Goal: Transaction & Acquisition: Purchase product/service

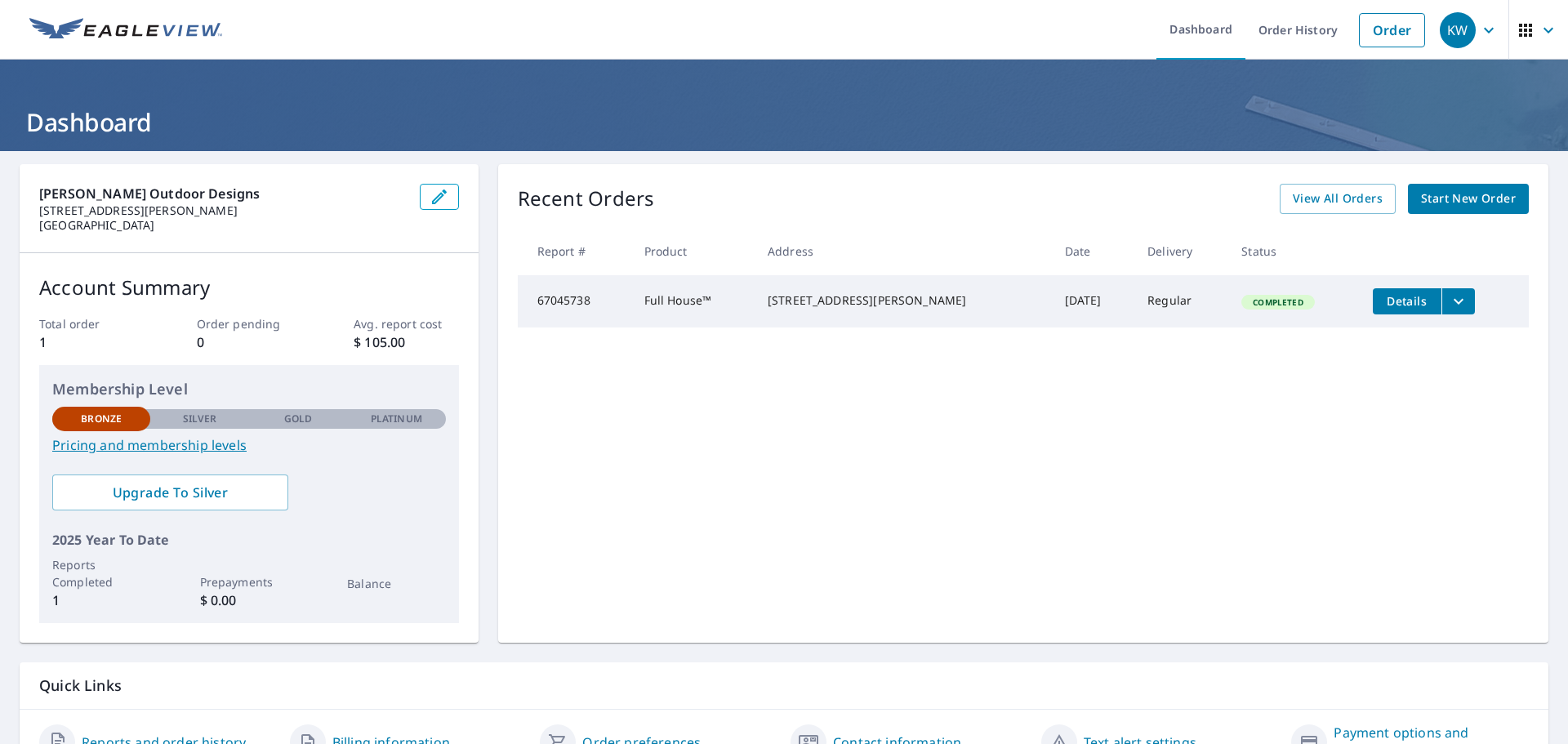
click at [1445, 204] on span "Start New Order" at bounding box center [1468, 199] width 95 height 20
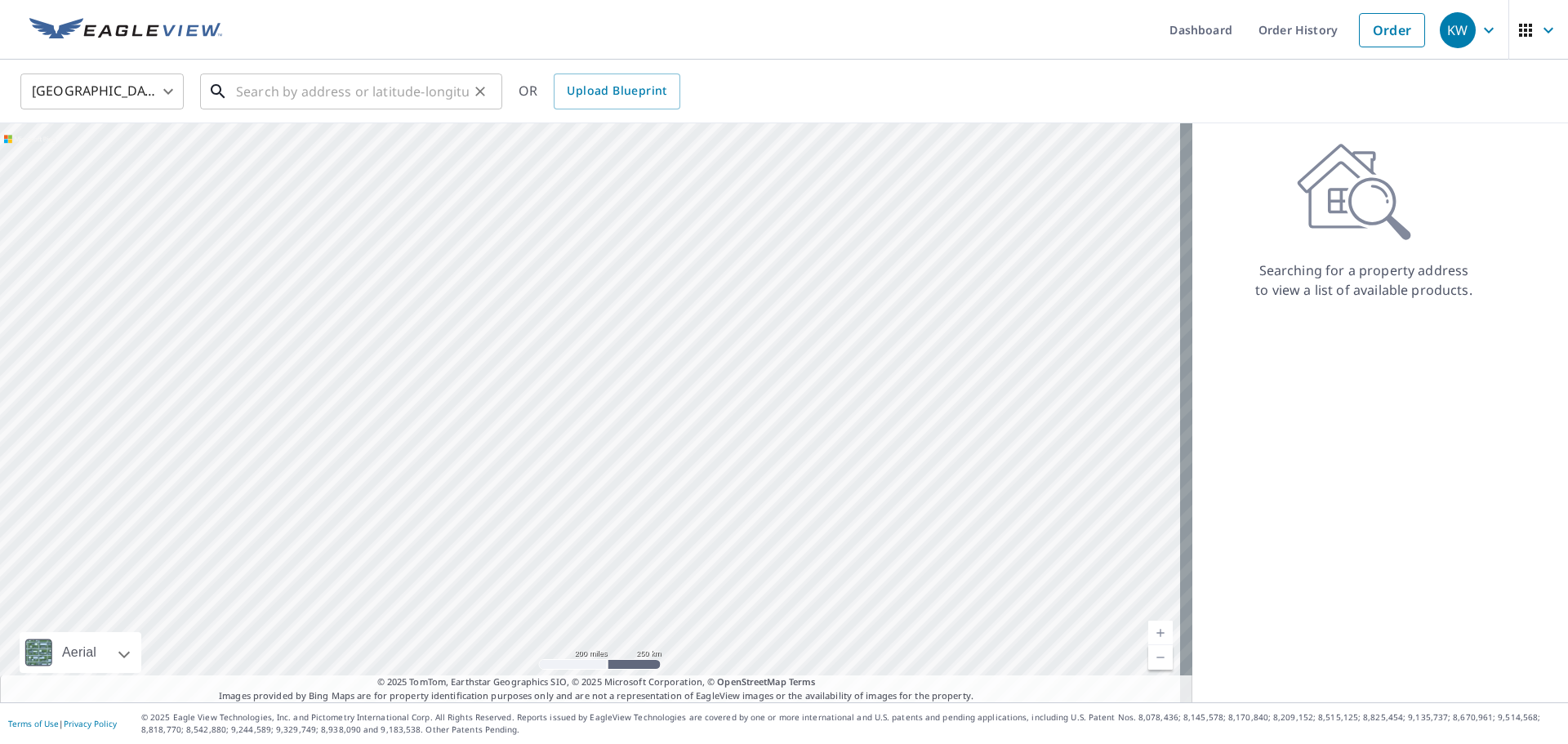
click at [300, 88] on input "text" at bounding box center [352, 91] width 233 height 46
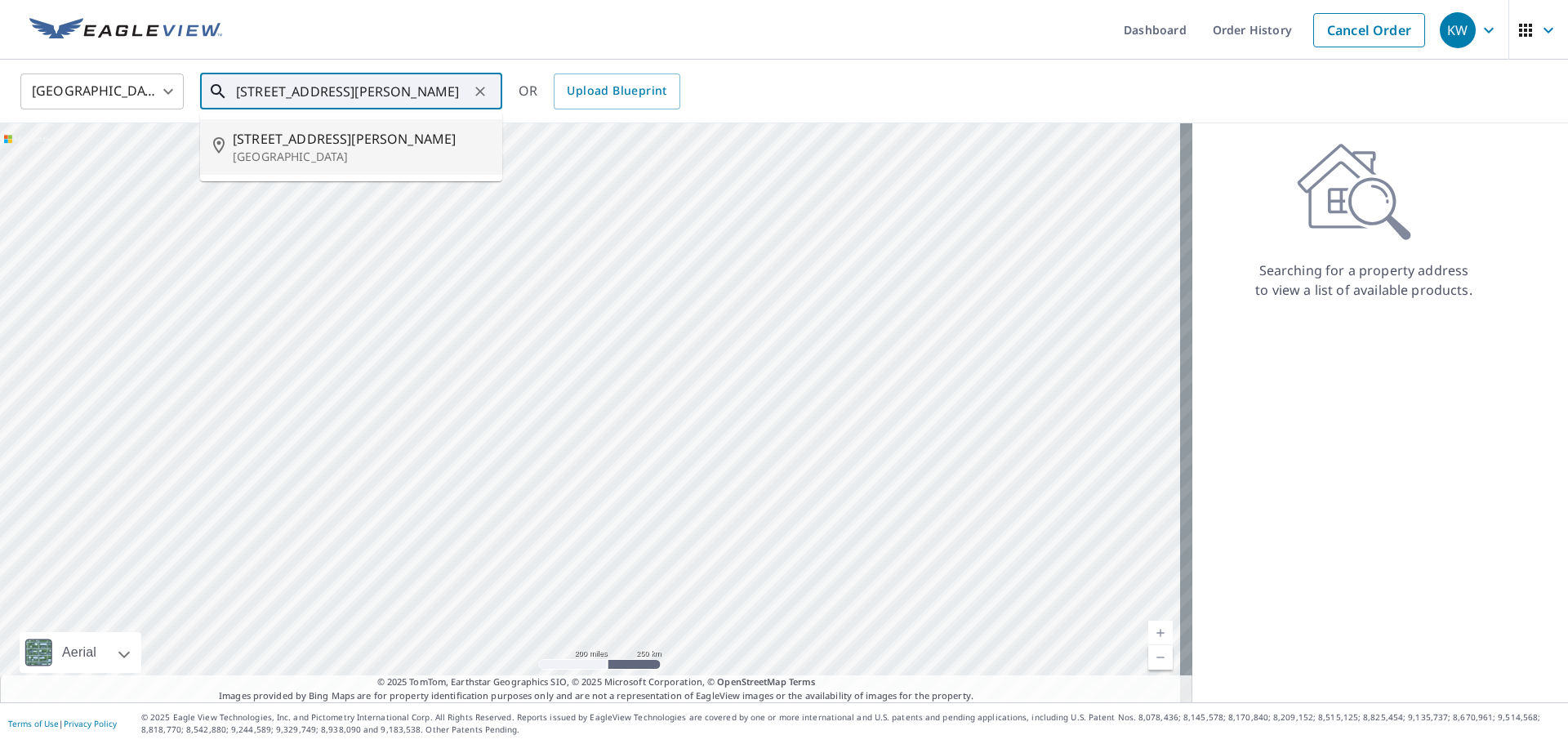
click at [299, 145] on span "[STREET_ADDRESS][PERSON_NAME]" at bounding box center [361, 139] width 257 height 20
type input "[STREET_ADDRESS][PERSON_NAME]"
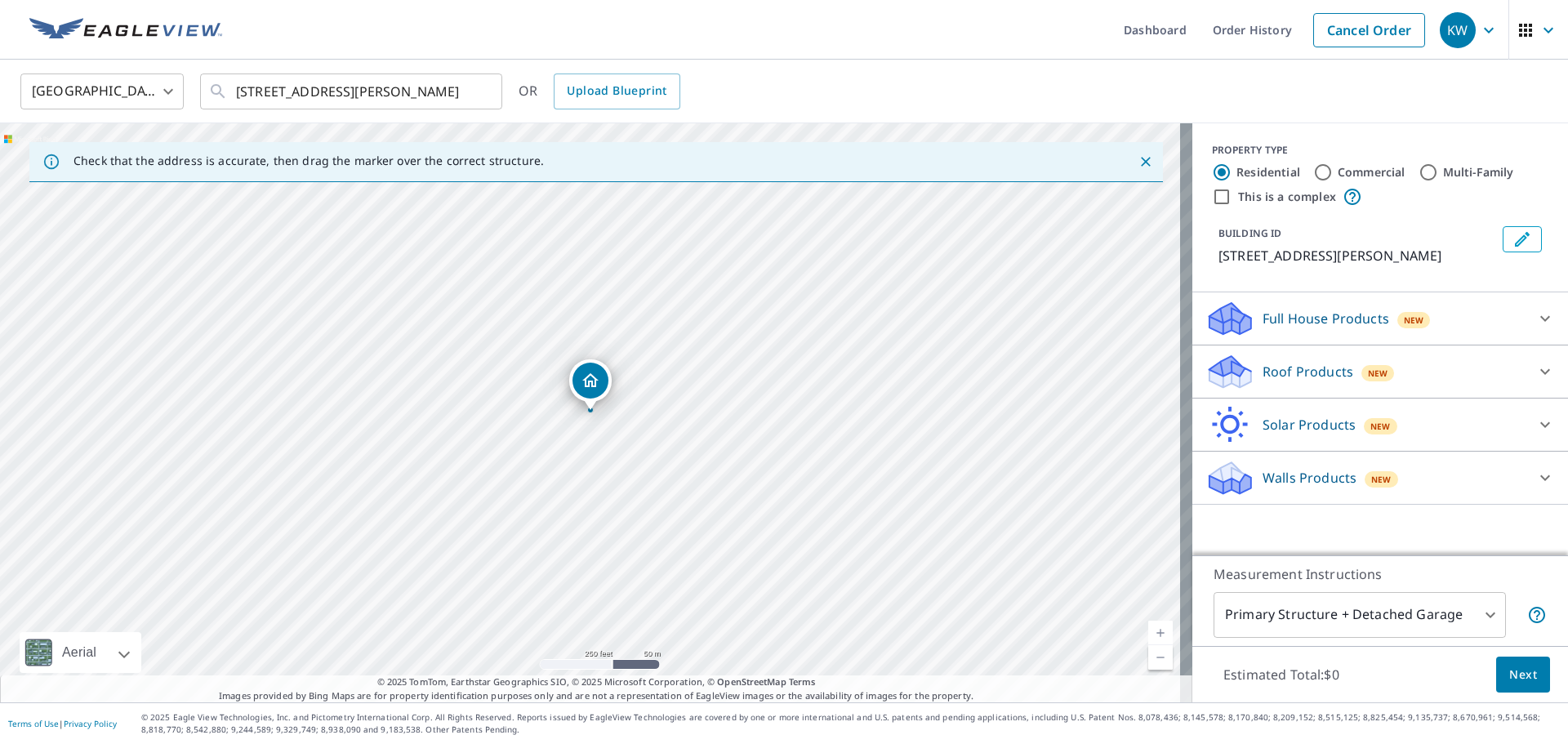
click at [1271, 382] on p "Roof Products" at bounding box center [1308, 372] width 91 height 20
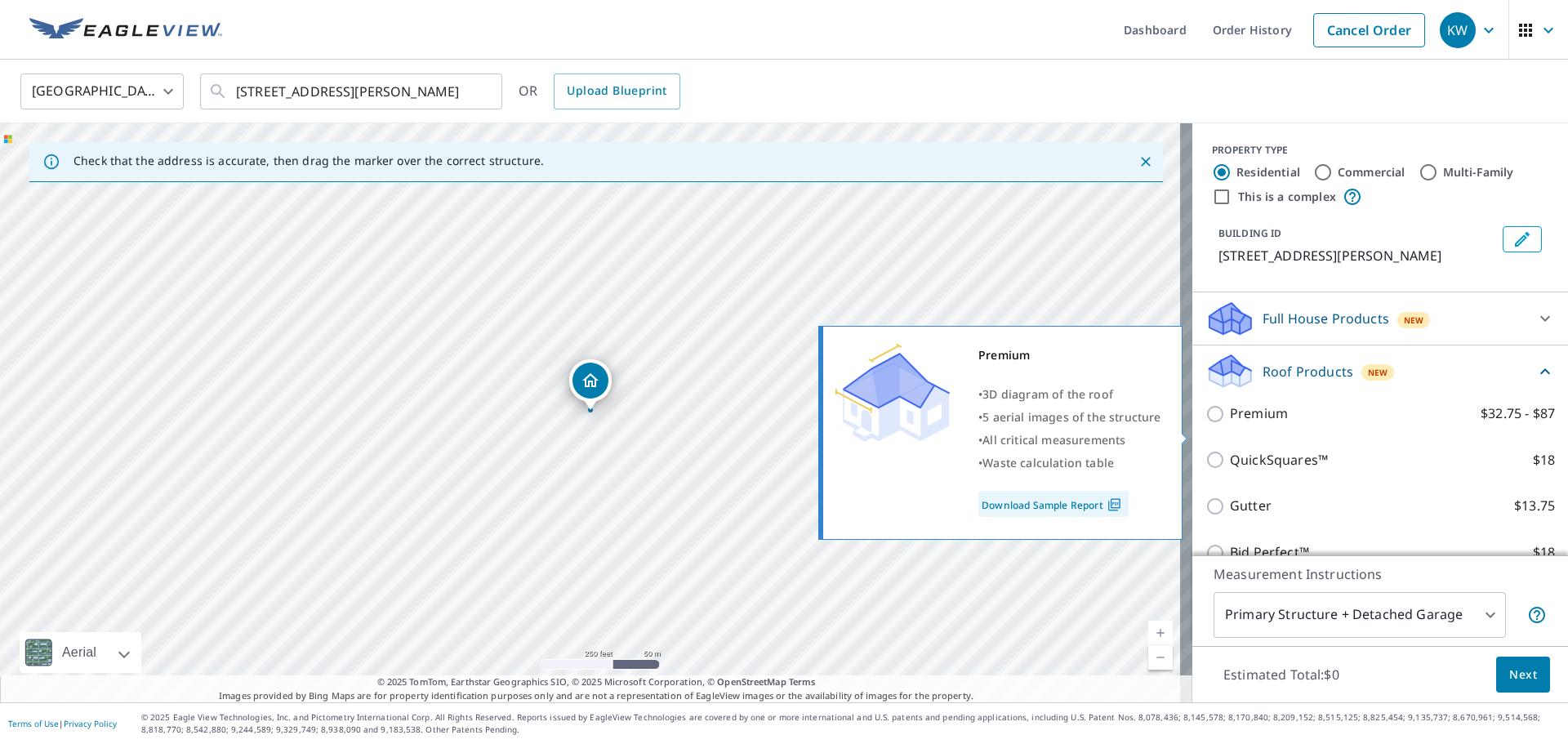
click at [1258, 423] on p "Premium" at bounding box center [1258, 413] width 58 height 20
click at [1229, 423] on input "Premium $32.75 - $87" at bounding box center [1217, 414] width 25 height 20
checkbox input "true"
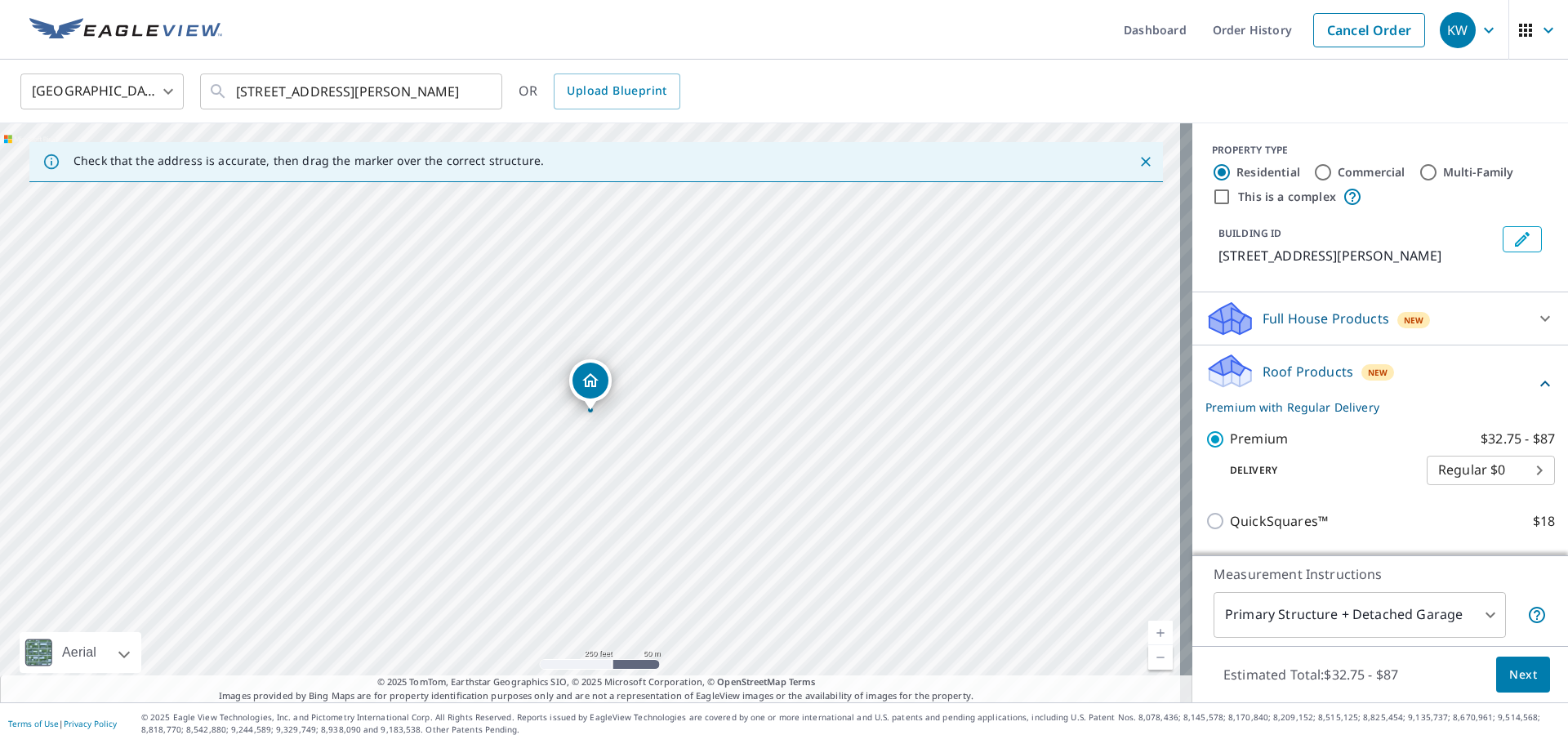
click at [1450, 494] on body "KW KW Dashboard Order History Cancel Order KW [GEOGRAPHIC_DATA] [GEOGRAPHIC_DAT…" at bounding box center [784, 372] width 1568 height 744
click at [1450, 494] on li "Regular $0" at bounding box center [1466, 490] width 128 height 29
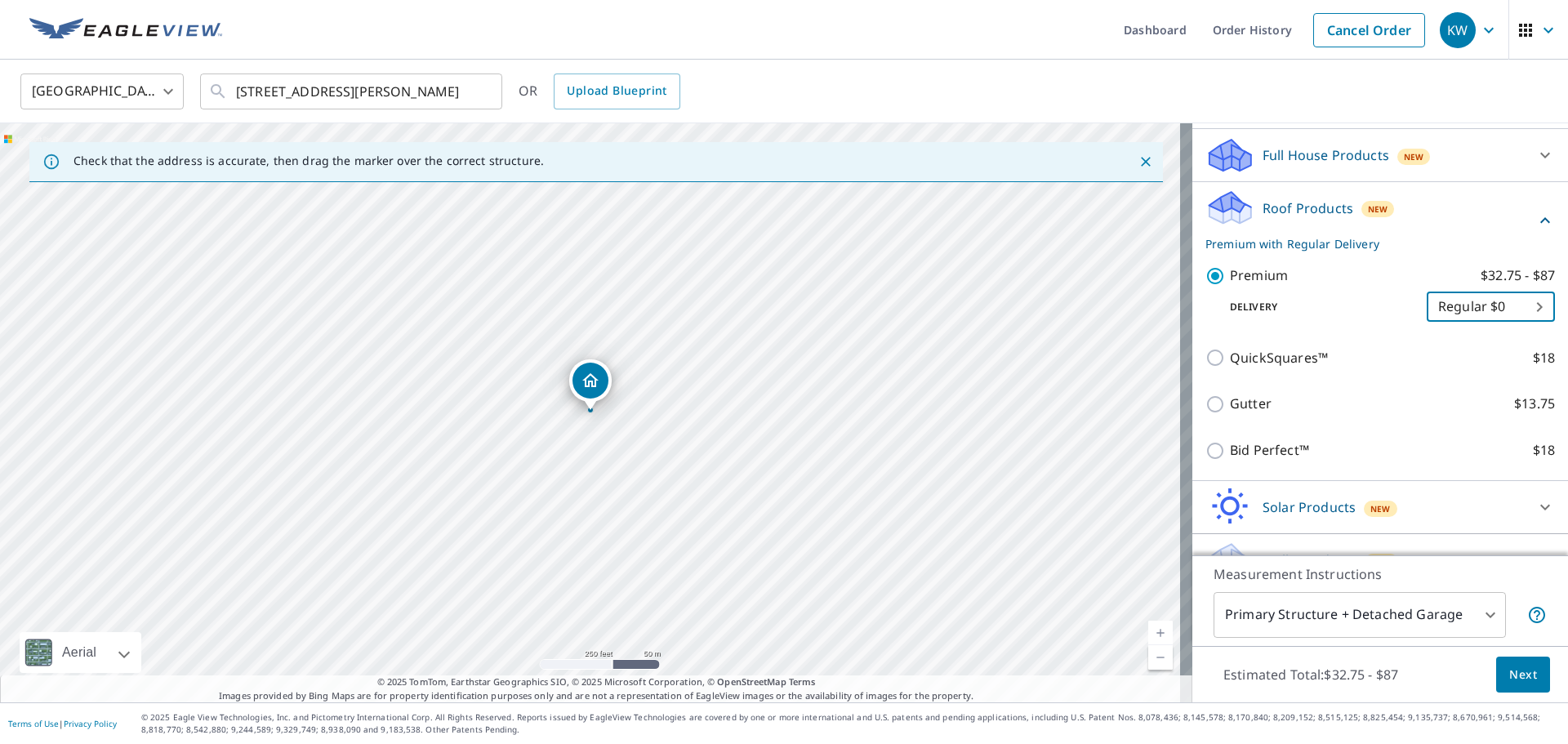
scroll to position [215, 0]
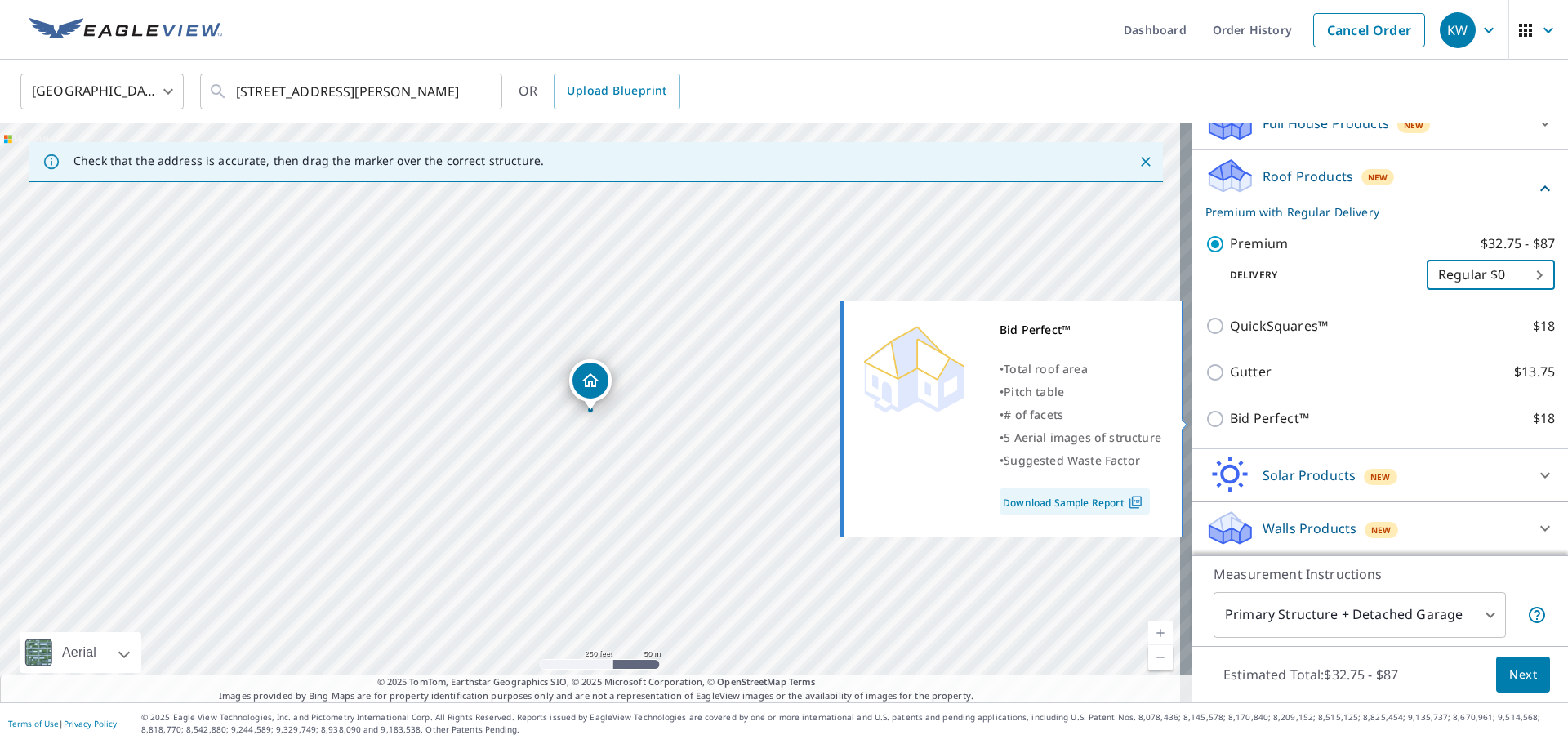
click at [1216, 418] on input "Bid Perfect™ $18" at bounding box center [1217, 419] width 25 height 20
checkbox input "true"
checkbox input "false"
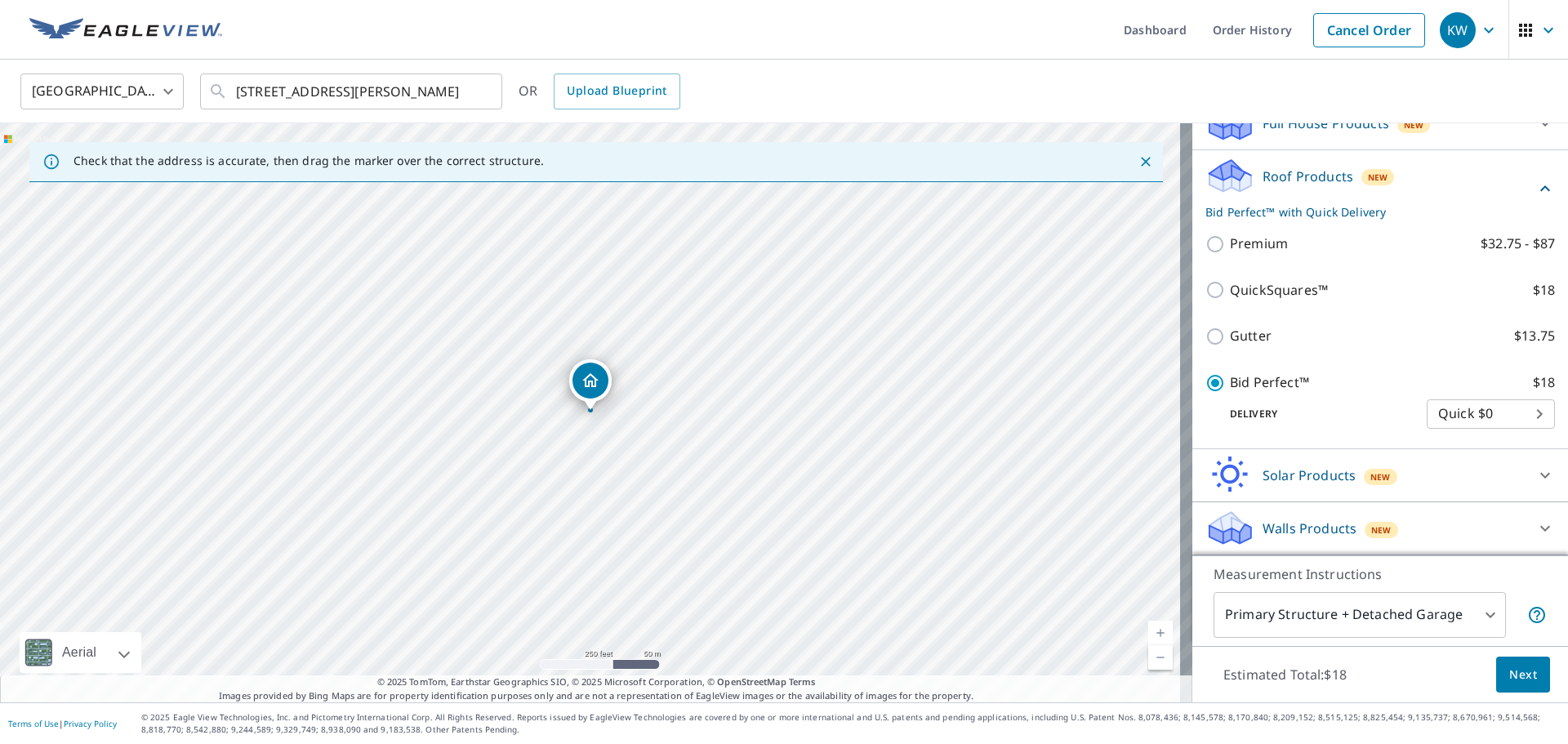
click at [1438, 414] on body "KW KW Dashboard Order History Cancel Order KW [GEOGRAPHIC_DATA] [GEOGRAPHIC_DAT…" at bounding box center [784, 372] width 1568 height 744
click at [1228, 389] on div at bounding box center [784, 372] width 1568 height 744
click at [1448, 620] on body "KW KW Dashboard Order History Cancel Order KW [GEOGRAPHIC_DATA] [GEOGRAPHIC_DAT…" at bounding box center [784, 372] width 1568 height 744
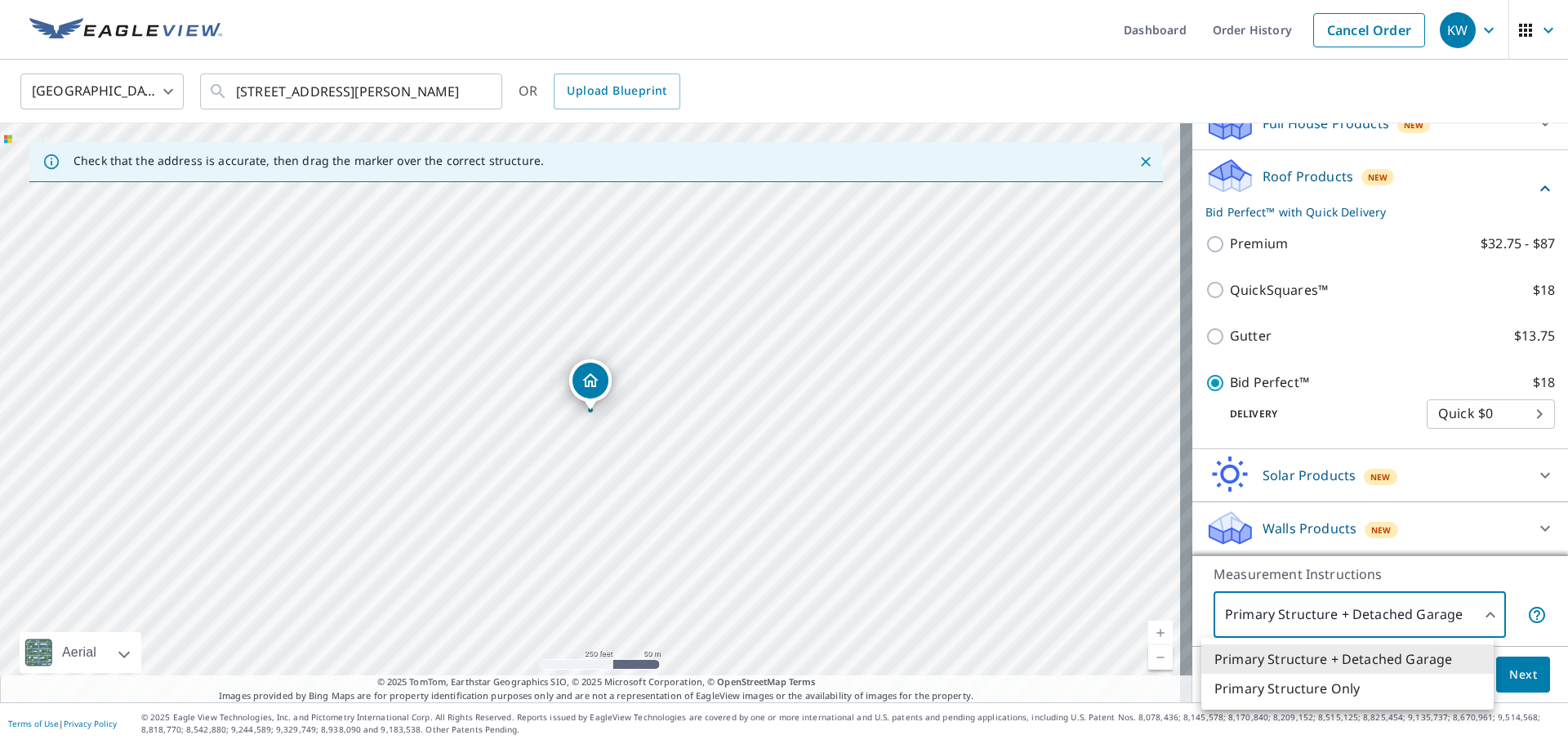
click at [1404, 689] on li "Primary Structure Only" at bounding box center [1347, 688] width 292 height 29
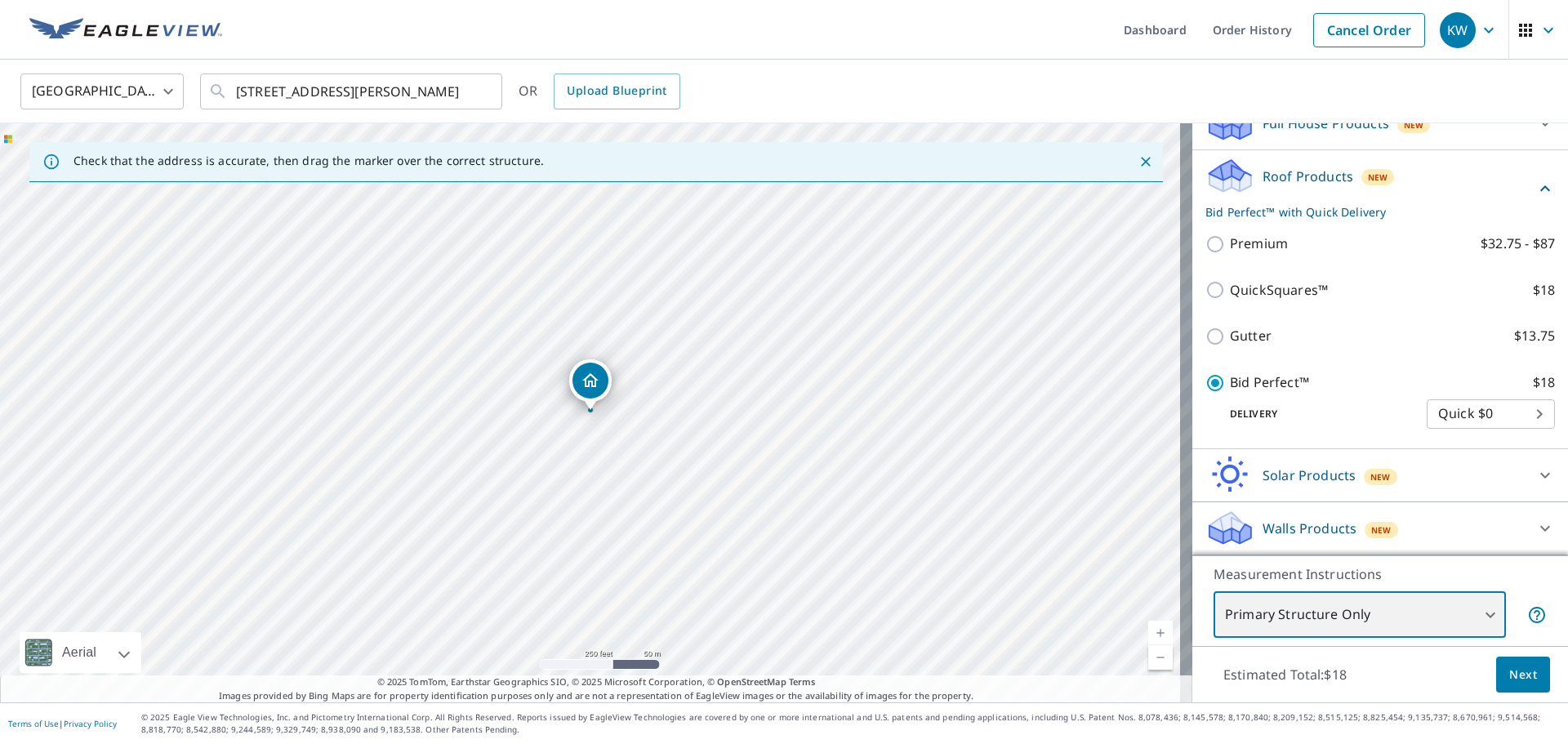
type input "2"
click at [1518, 675] on span "Next" at bounding box center [1522, 675] width 27 height 20
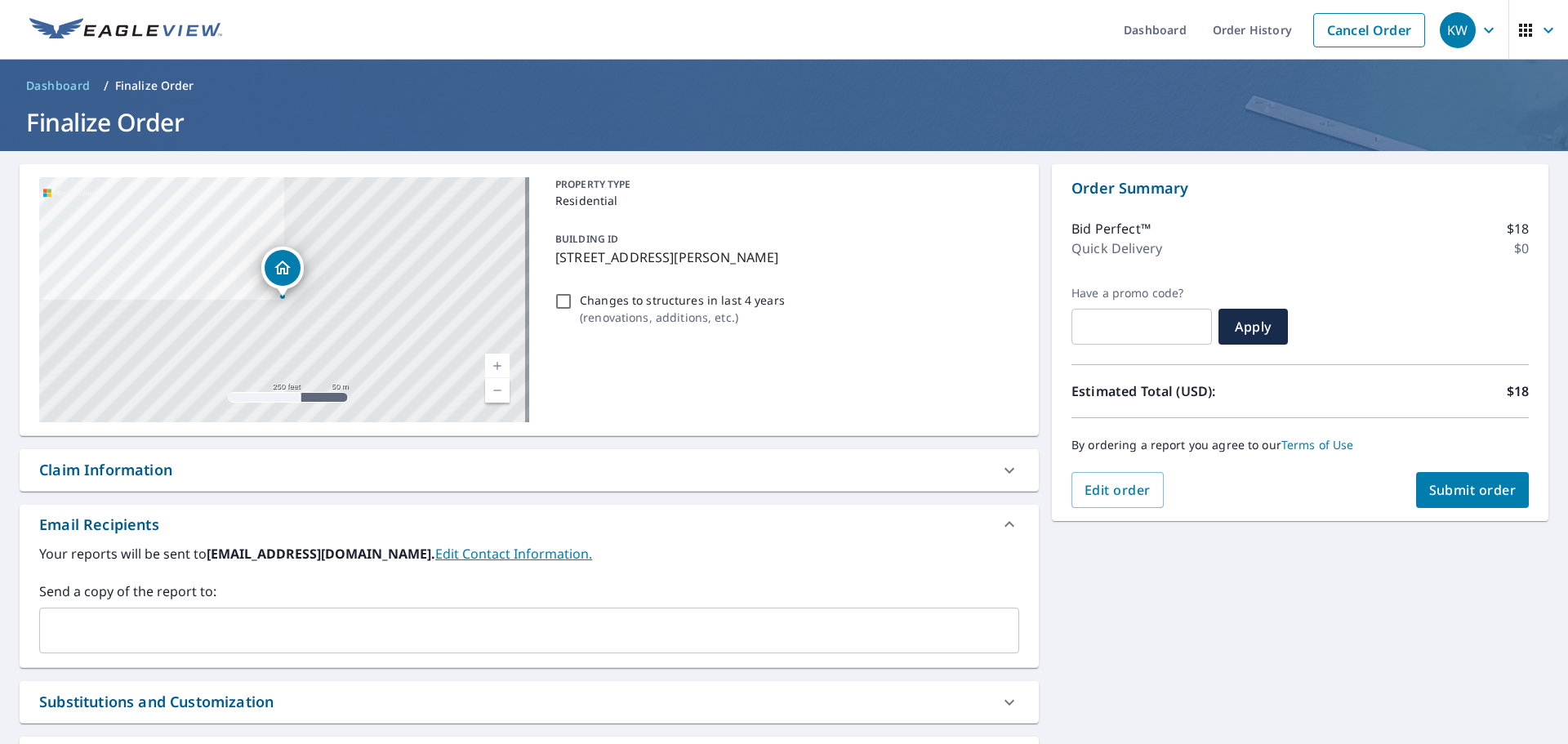
click at [494, 362] on link "Current Level 17, Zoom In" at bounding box center [497, 365] width 25 height 25
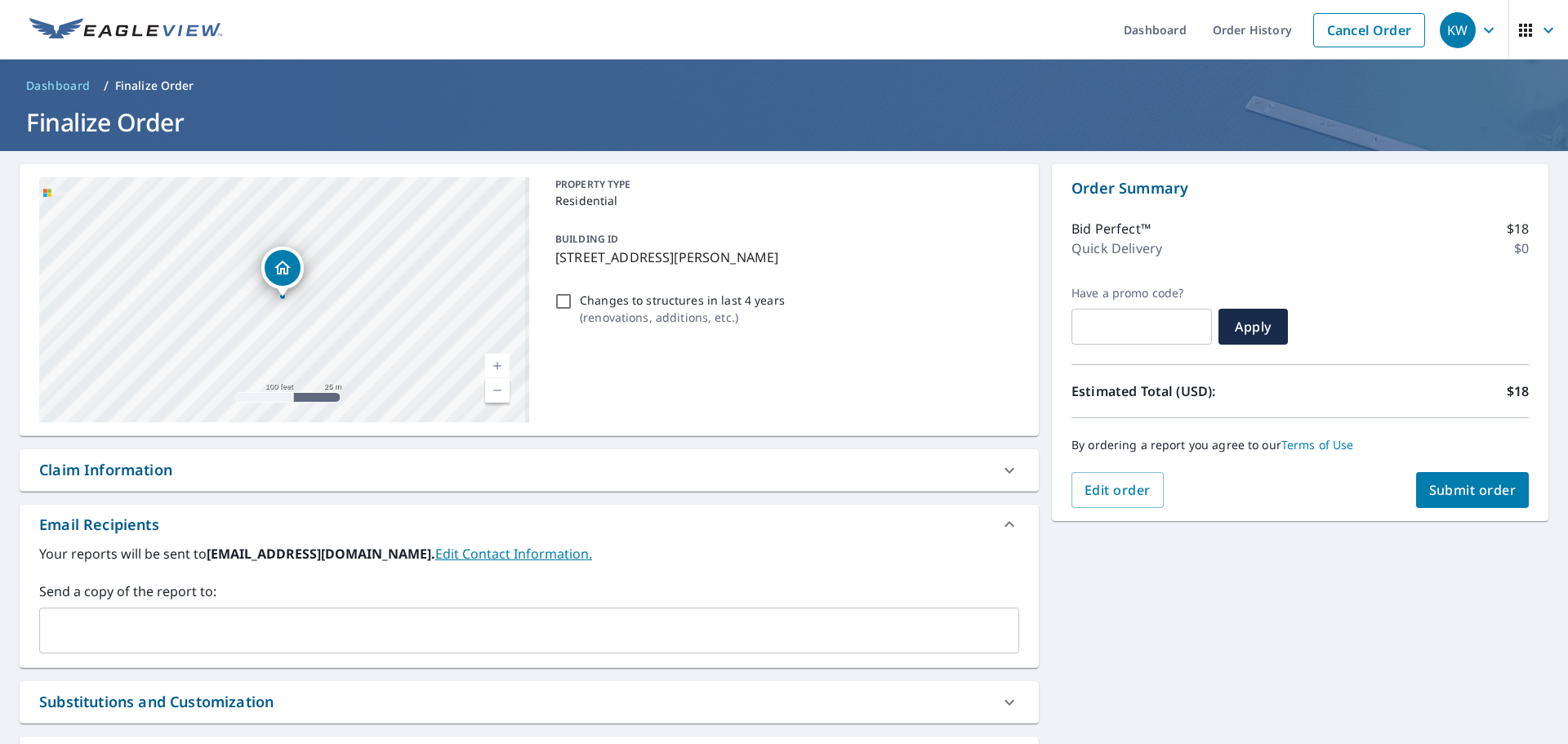
click at [494, 362] on link "Current Level 18, Zoom In" at bounding box center [497, 365] width 25 height 25
click at [494, 362] on link "Current Level 18.67935487099611, Zoom In Disabled" at bounding box center [497, 365] width 25 height 25
click at [1445, 485] on span "Submit order" at bounding box center [1472, 490] width 87 height 18
